Goal: Information Seeking & Learning: Compare options

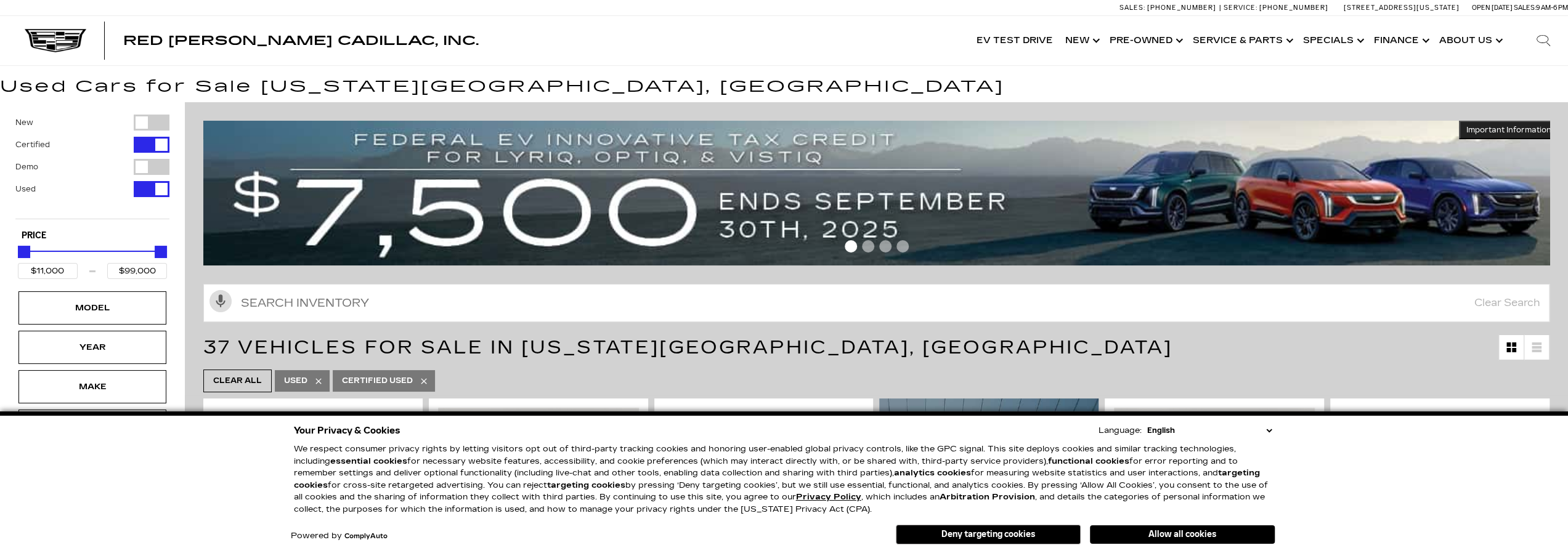
drag, startPoint x: 1165, startPoint y: 537, endPoint x: 1149, endPoint y: 528, distance: 18.4
click at [1165, 537] on button "Allow all cookies" at bounding box center [1182, 534] width 185 height 19
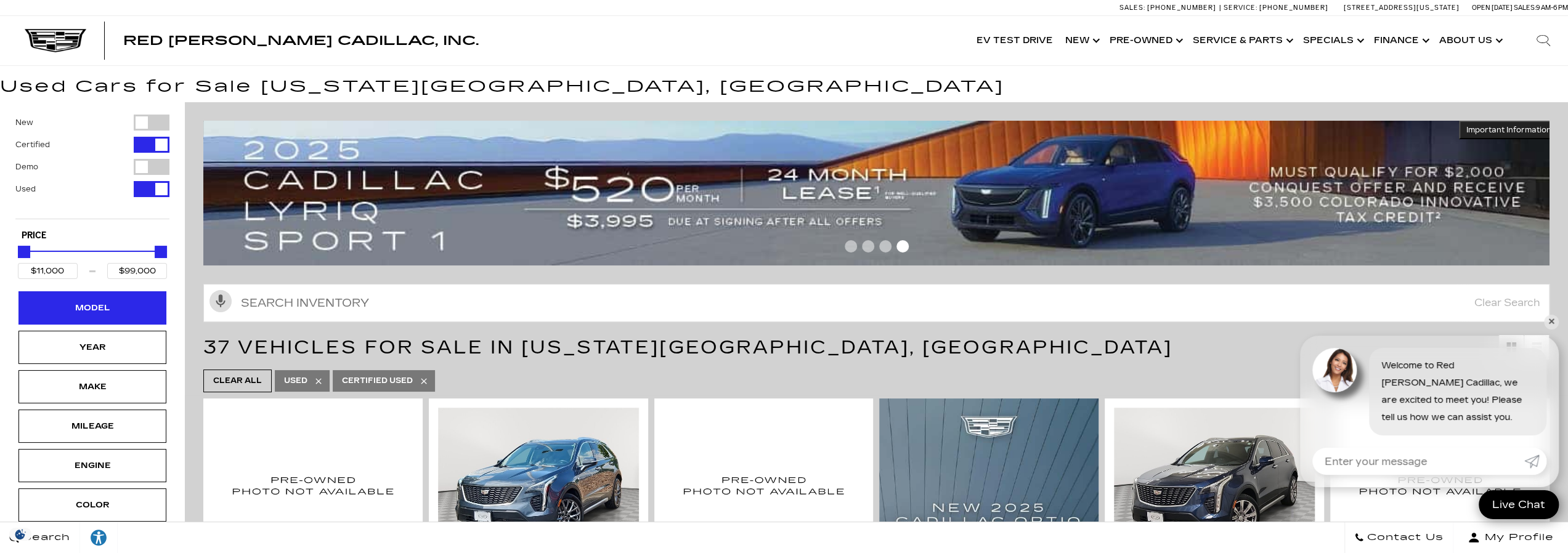
click at [107, 301] on div "Model" at bounding box center [92, 308] width 61 height 14
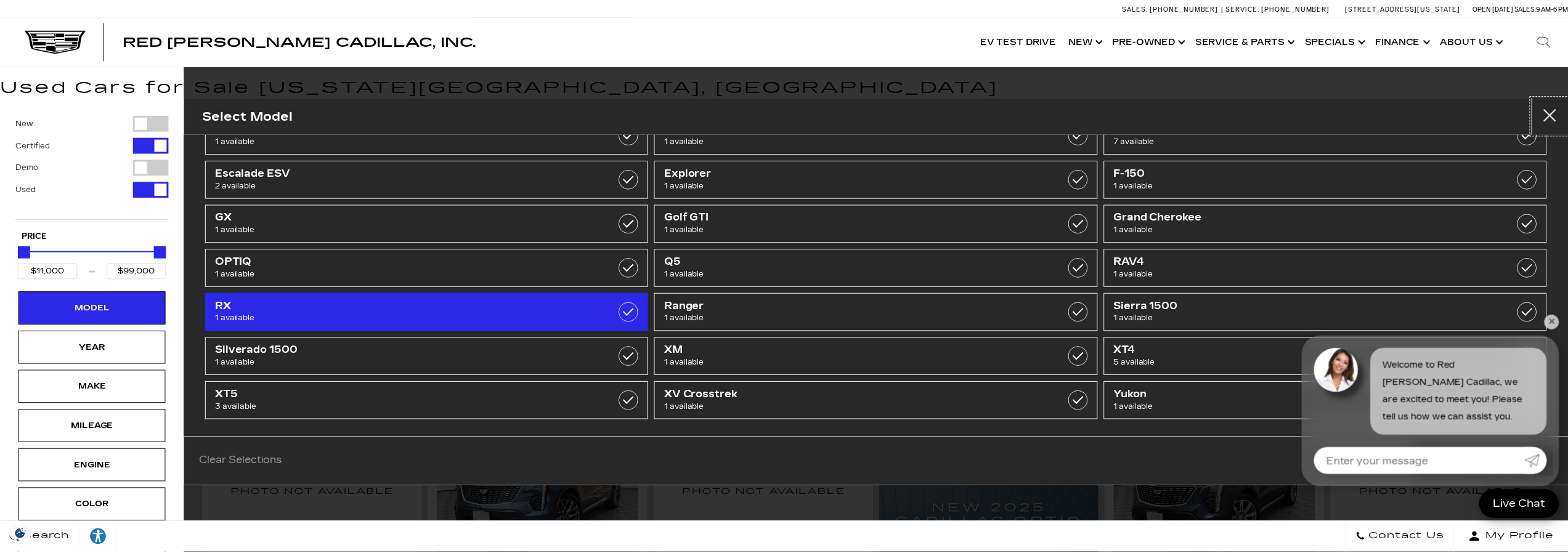
scroll to position [86, 0]
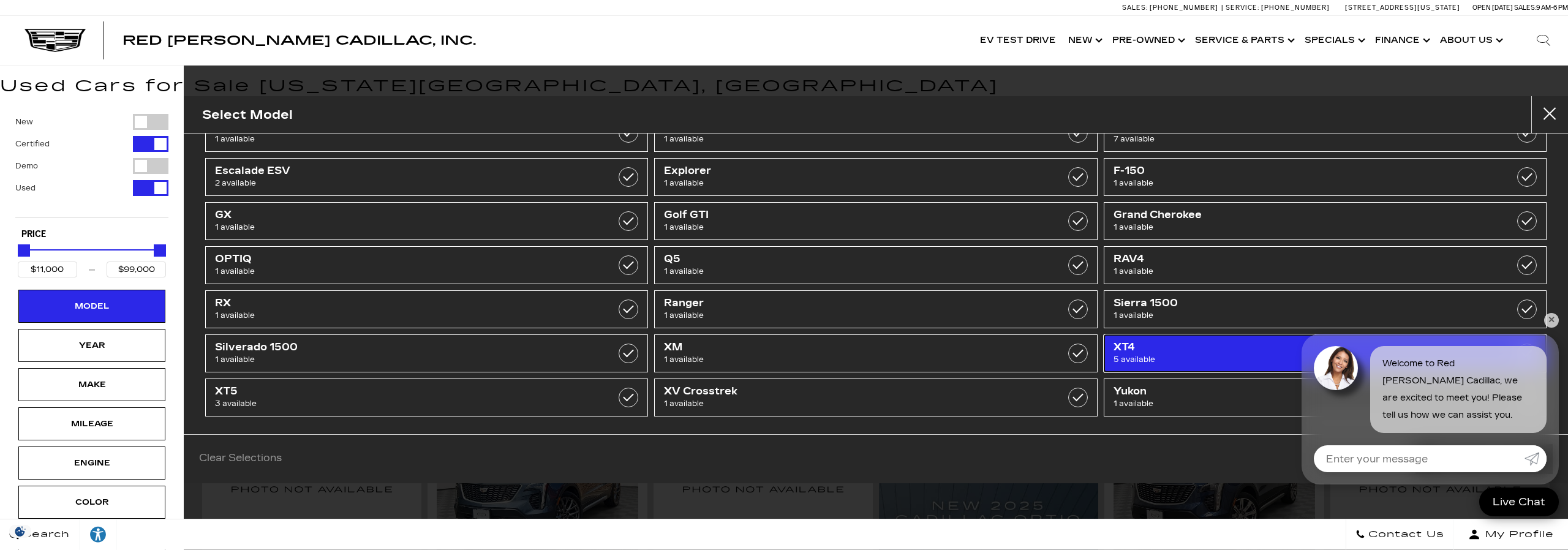
click at [1152, 353] on span "5 available" at bounding box center [1293, 359] width 360 height 12
type input "$18,500"
type input "$35,000"
checkbox input "true"
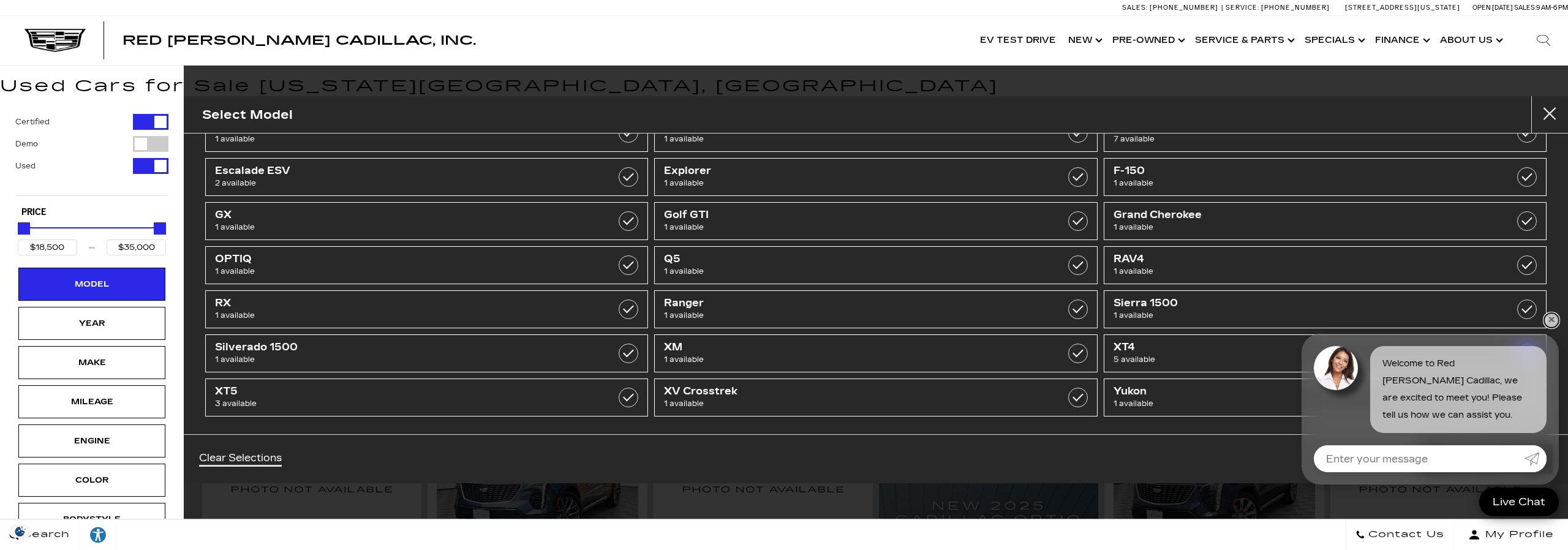
click at [1553, 318] on link "✕" at bounding box center [1551, 320] width 15 height 15
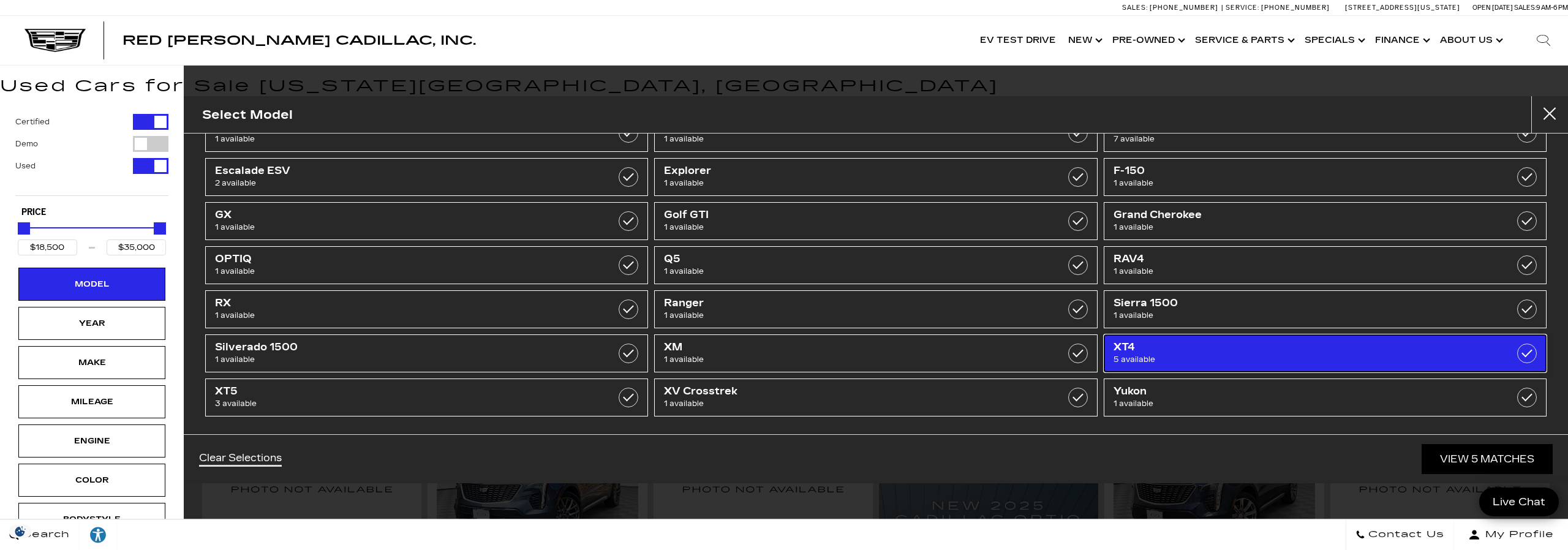
click at [1165, 346] on span "XT4" at bounding box center [1293, 347] width 360 height 12
type input "$11,000"
type input "$99,000"
checkbox input "false"
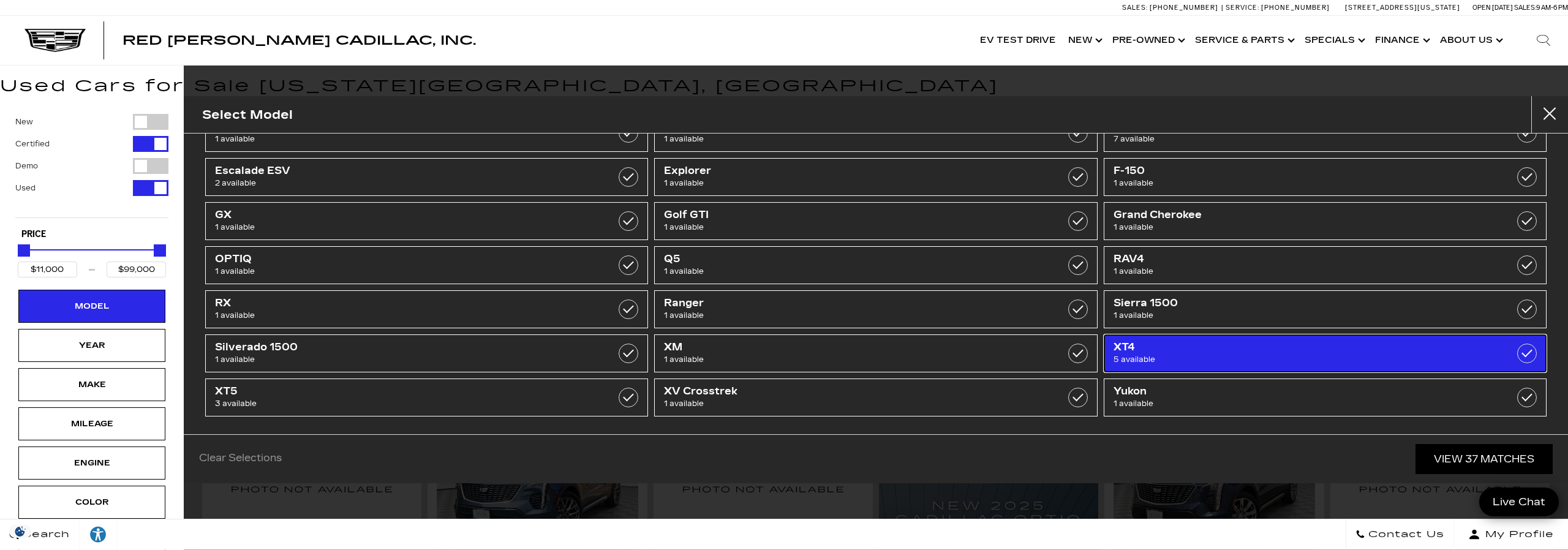
click at [1461, 353] on span "5 available" at bounding box center [1293, 359] width 360 height 12
type input "$18,500"
type input "$35,000"
checkbox input "true"
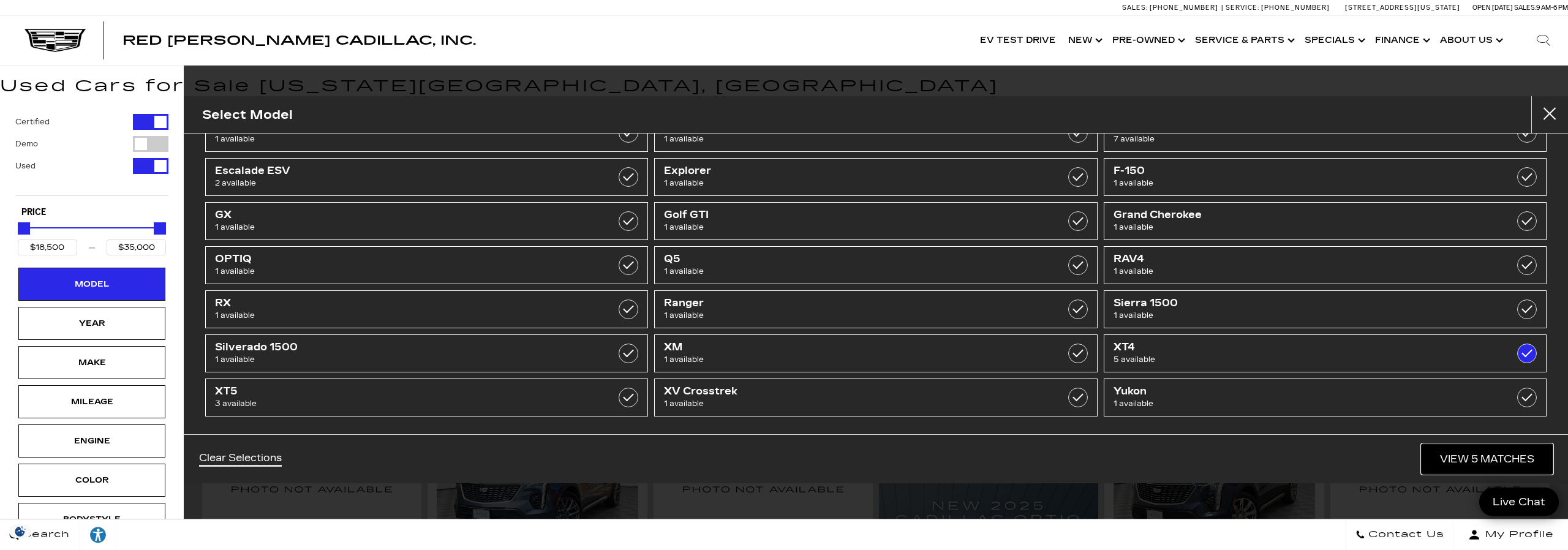
click at [1468, 448] on link "View 5 Matches" at bounding box center [1486, 458] width 131 height 30
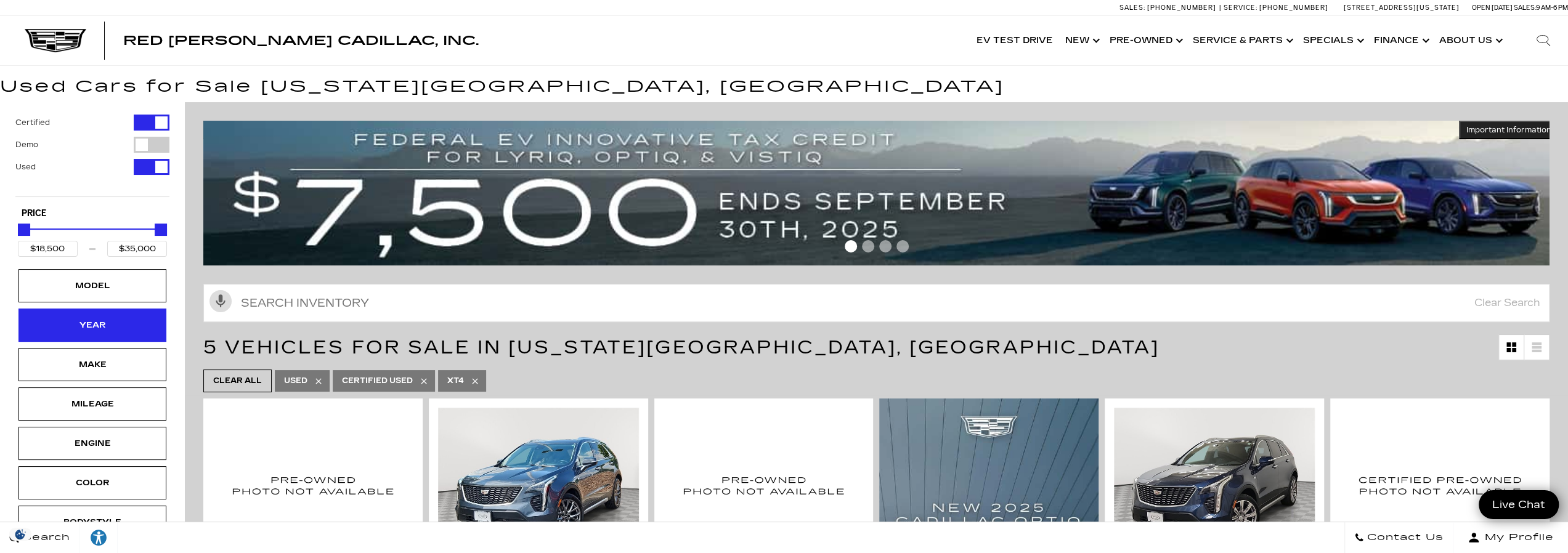
click at [94, 324] on div "Year" at bounding box center [92, 325] width 61 height 14
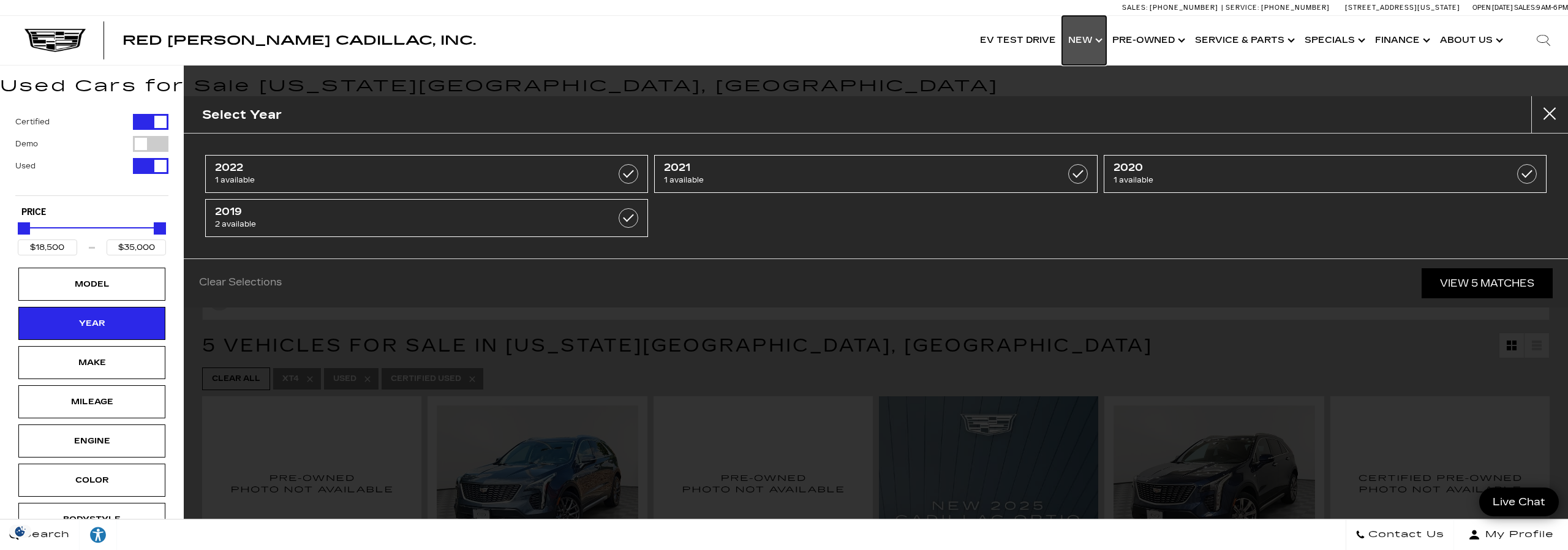
click at [1094, 38] on link "Show New" at bounding box center [1084, 41] width 44 height 49
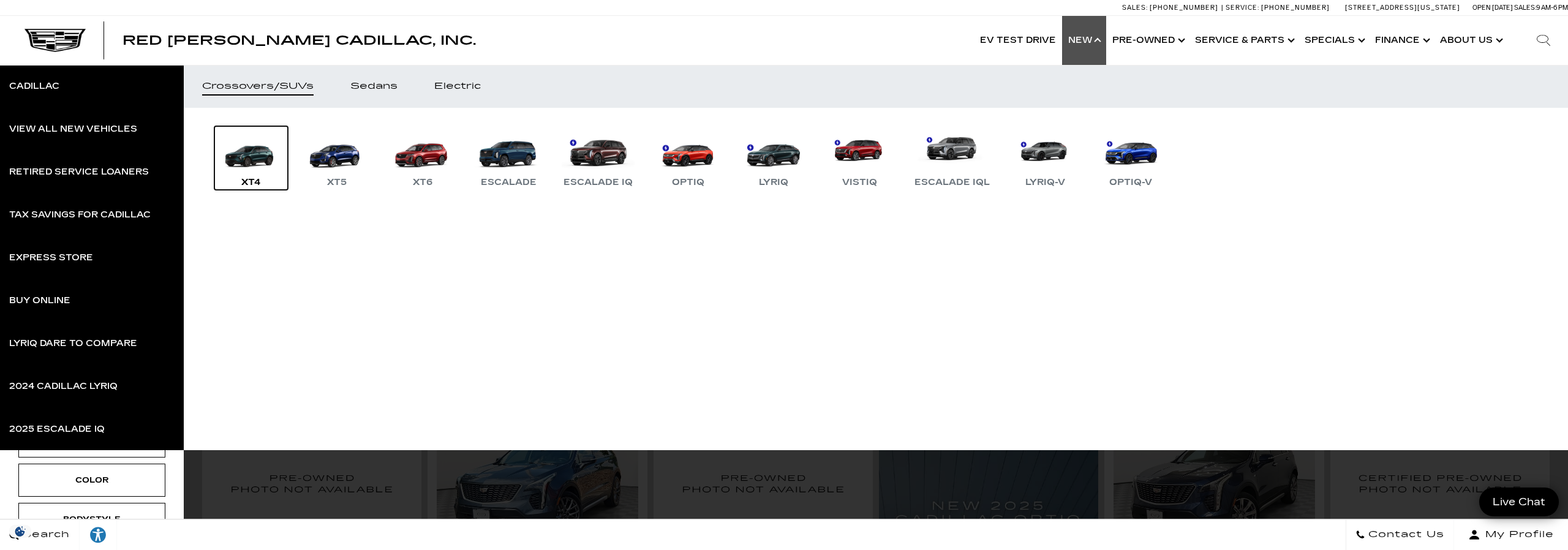
click at [253, 180] on div "XT4" at bounding box center [250, 183] width 32 height 15
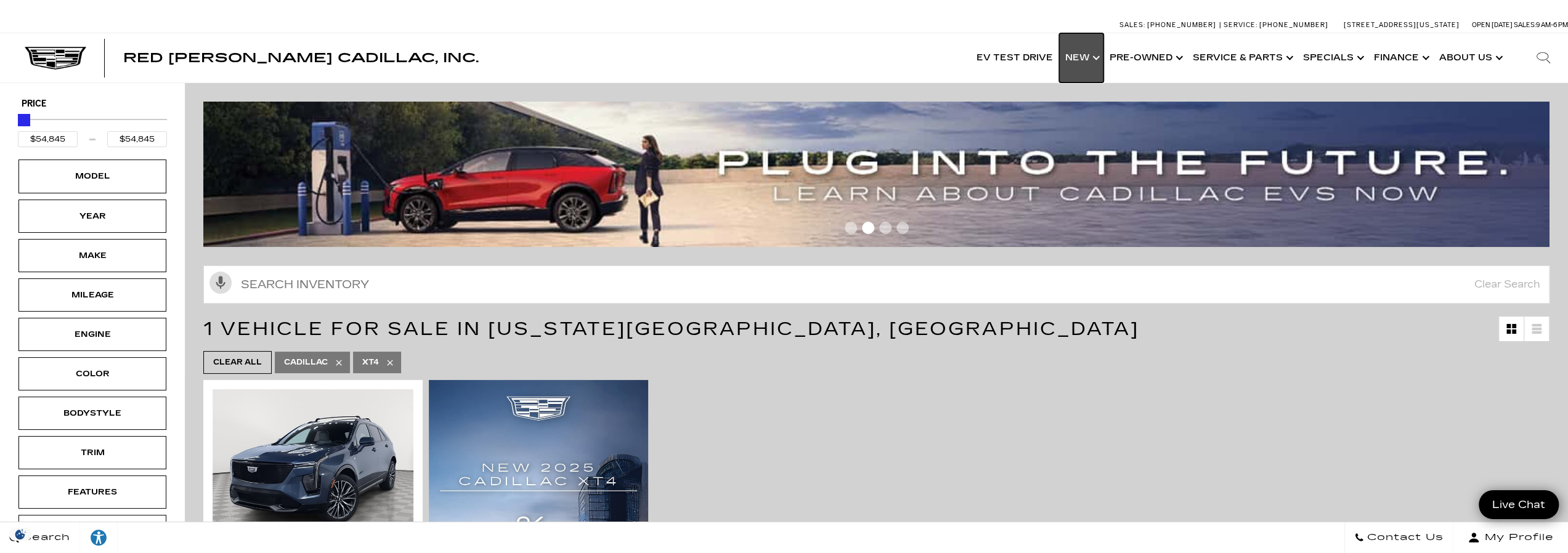
click at [1093, 57] on link "Show New" at bounding box center [1082, 58] width 44 height 49
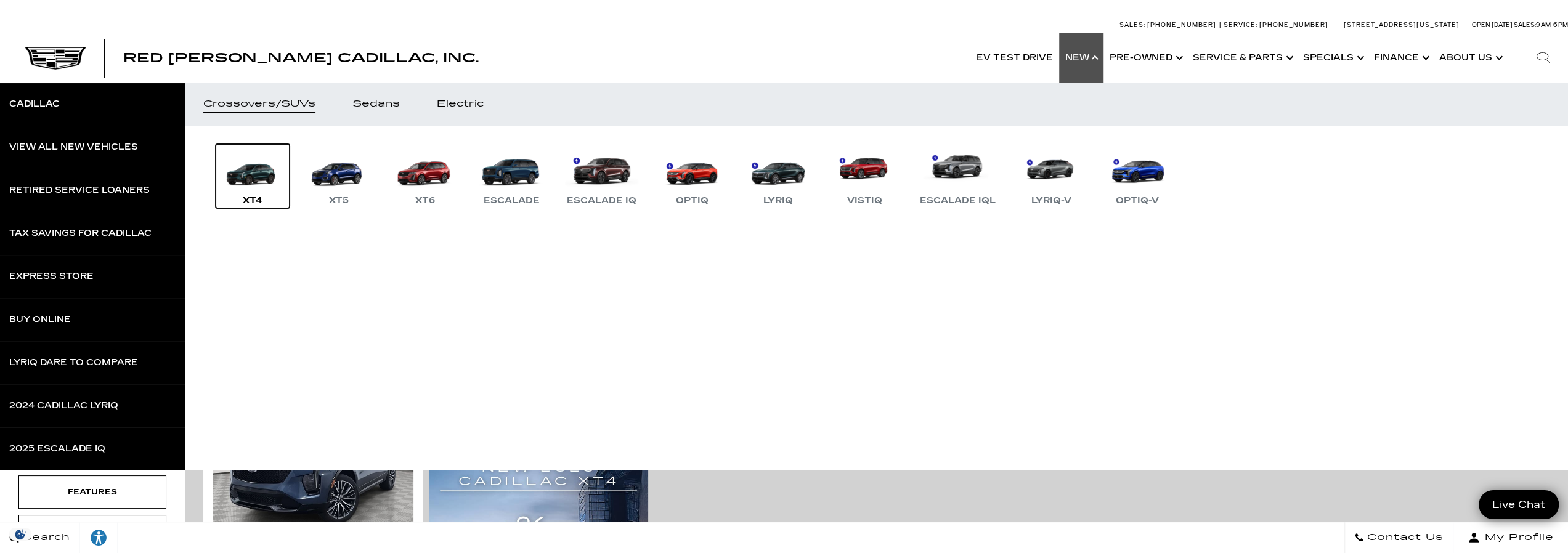
click at [247, 191] on link "XT4" at bounding box center [253, 176] width 74 height 64
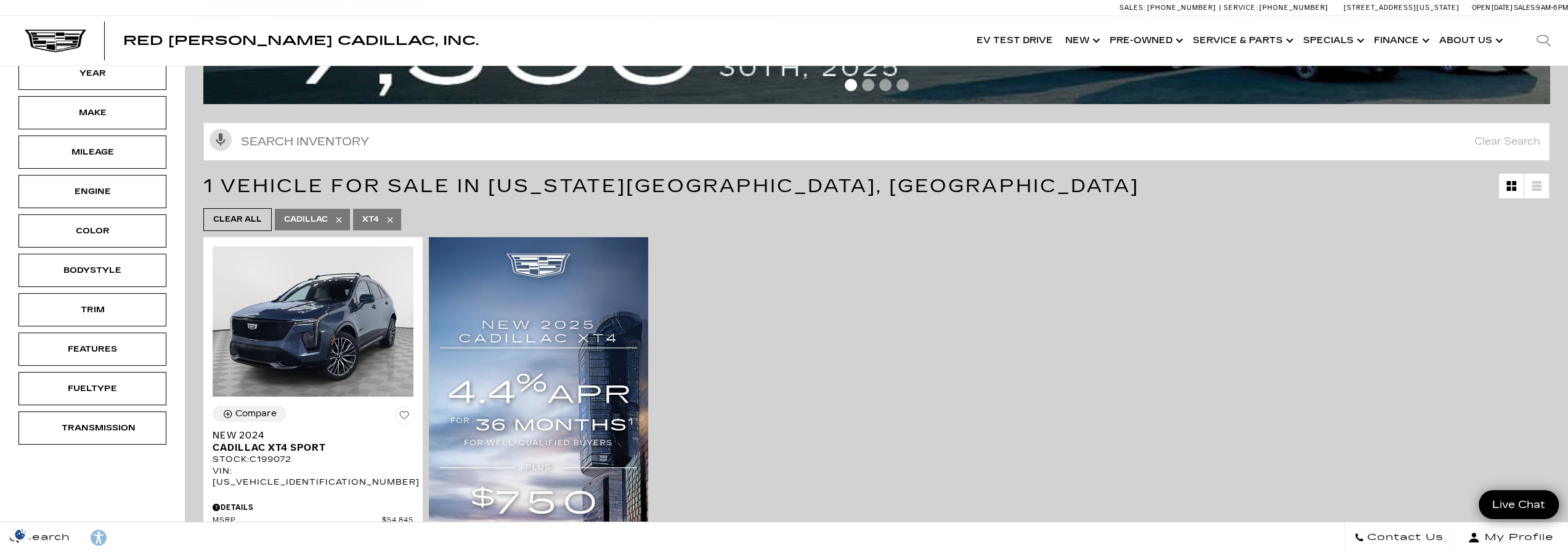
scroll to position [246, 0]
